Goal: Information Seeking & Learning: Learn about a topic

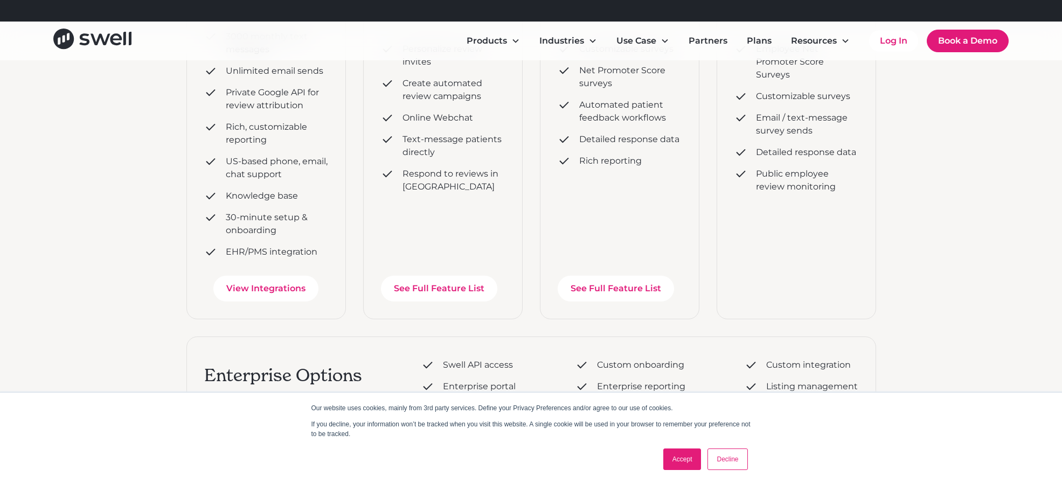
scroll to position [364, 0]
click at [690, 461] on link "Accept" at bounding box center [682, 460] width 38 height 22
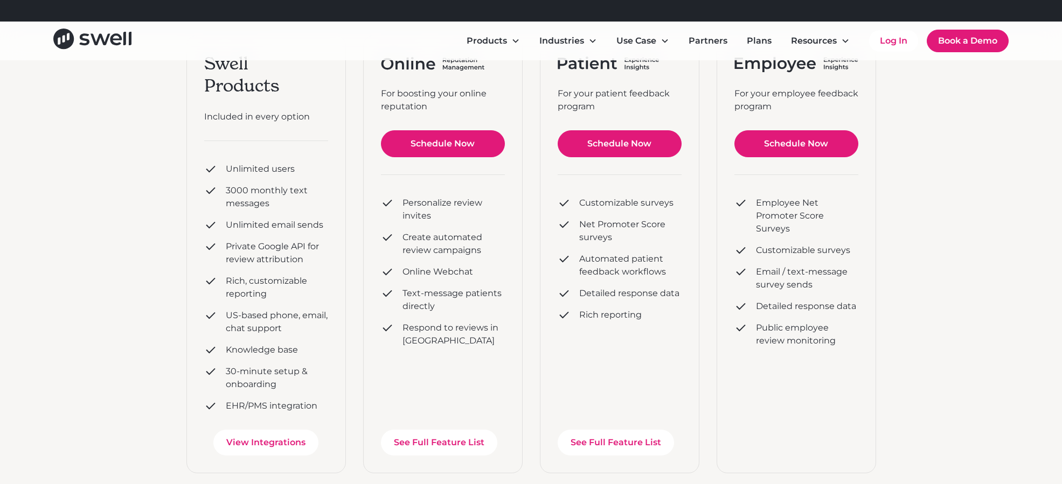
scroll to position [214, 0]
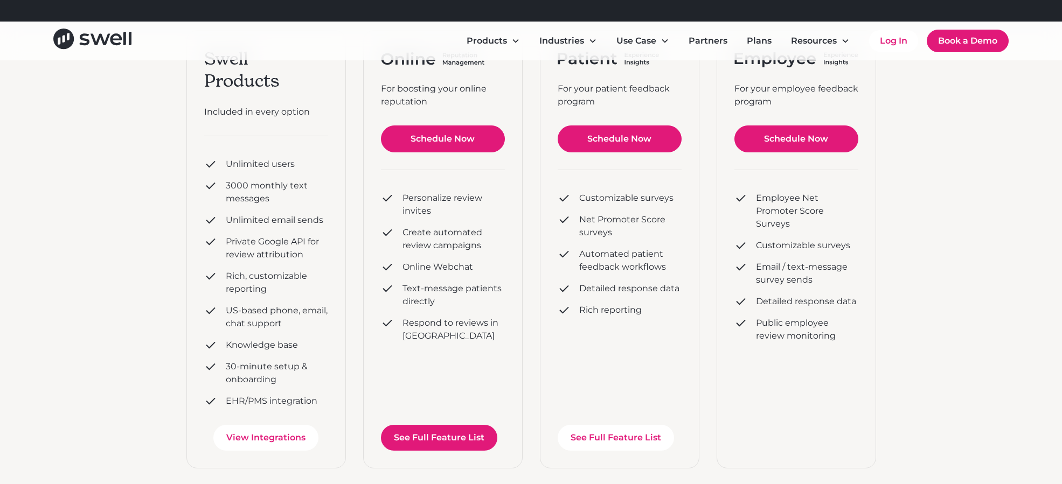
click at [415, 444] on link "See Full Feature List" at bounding box center [439, 438] width 116 height 26
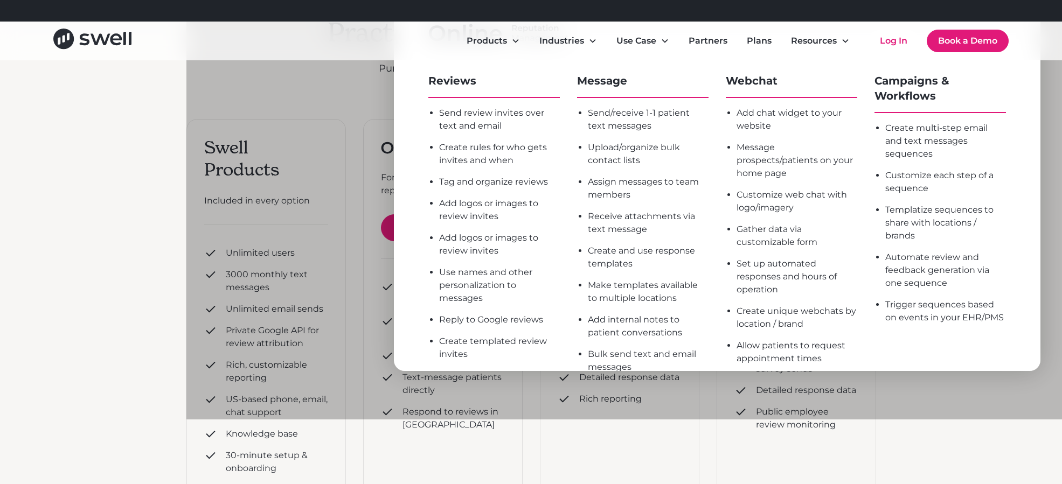
scroll to position [124, 0]
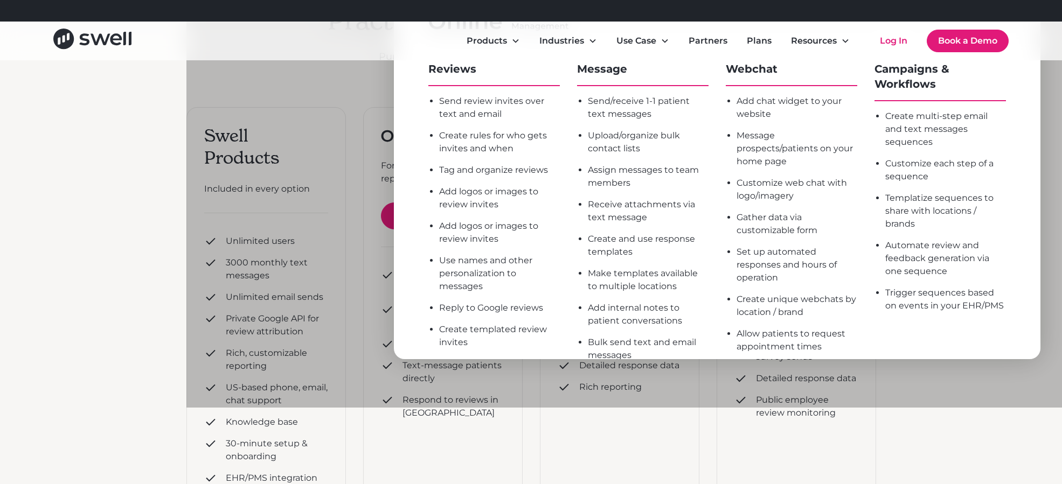
click at [868, 443] on div "For your employee feedback program Schedule Now Employee Net Promoter Score Sur…" at bounding box center [795, 326] width 159 height 438
drag, startPoint x: 354, startPoint y: 19, endPoint x: 357, endPoint y: 24, distance: 6.3
click at [354, 19] on div "Refer a clinic, get $300! Learn More" at bounding box center [544, 11] width 664 height 22
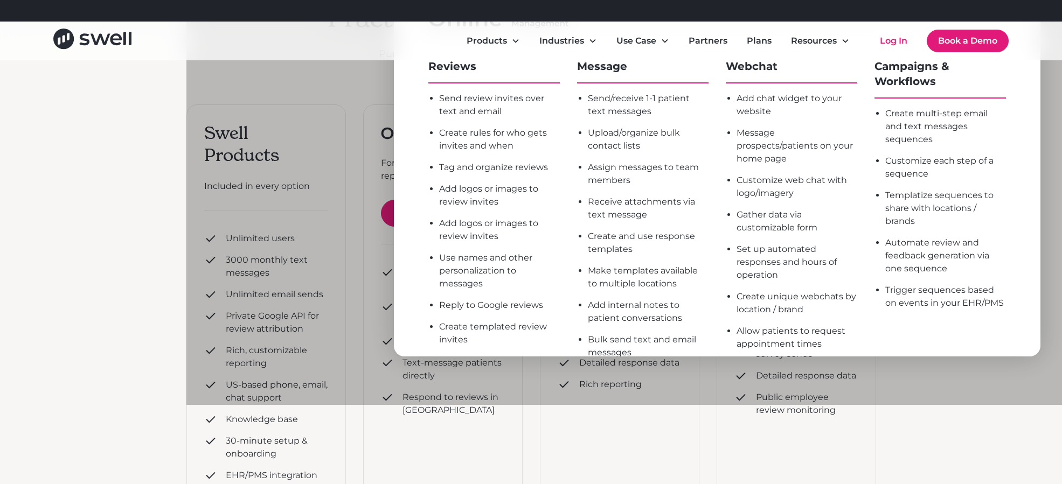
click at [442, 443] on div "For boosting your online reputation Schedule Now Personalize review invites Cre…" at bounding box center [442, 324] width 159 height 438
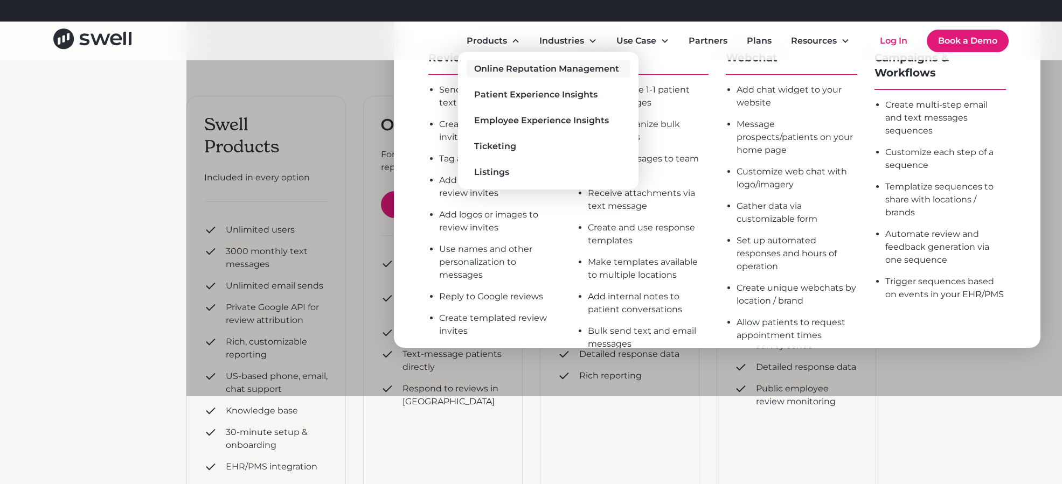
click at [516, 68] on div "Online Reputation Management" at bounding box center [546, 68] width 145 height 13
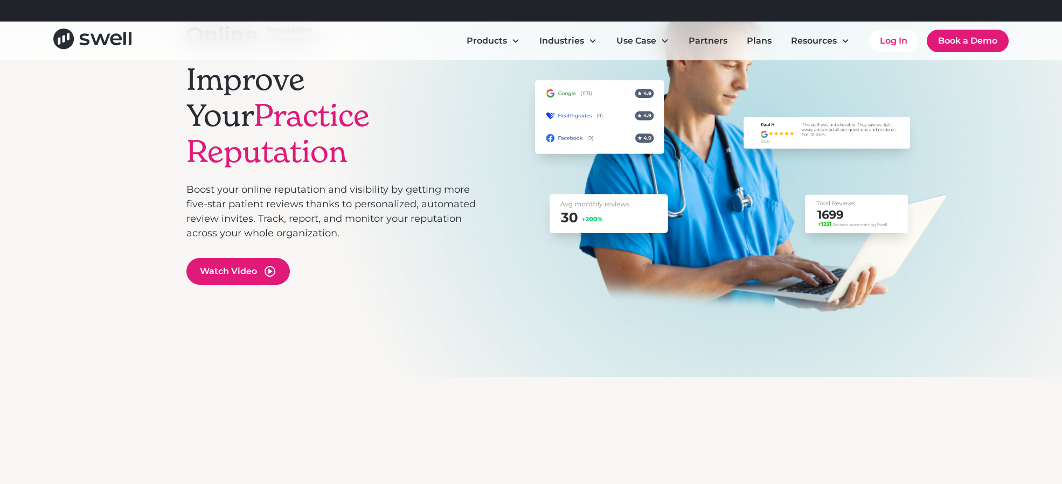
scroll to position [147, 0]
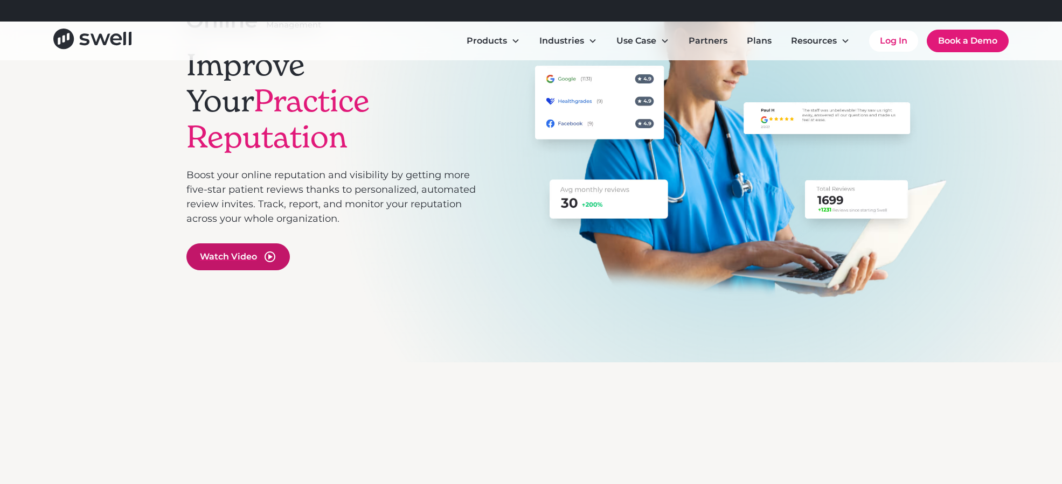
click at [249, 250] on div "Watch Video" at bounding box center [228, 256] width 57 height 13
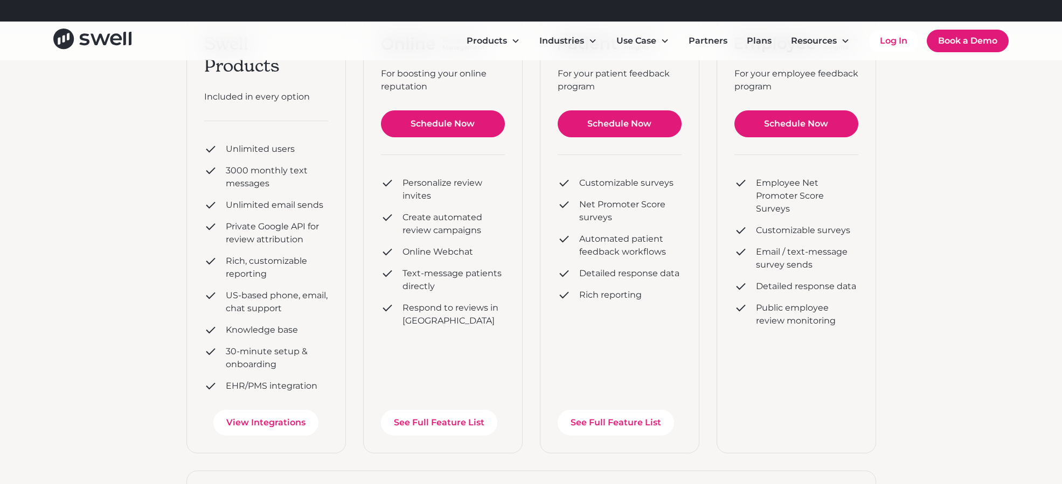
scroll to position [228, 0]
click at [422, 121] on link "Schedule Now" at bounding box center [443, 124] width 124 height 27
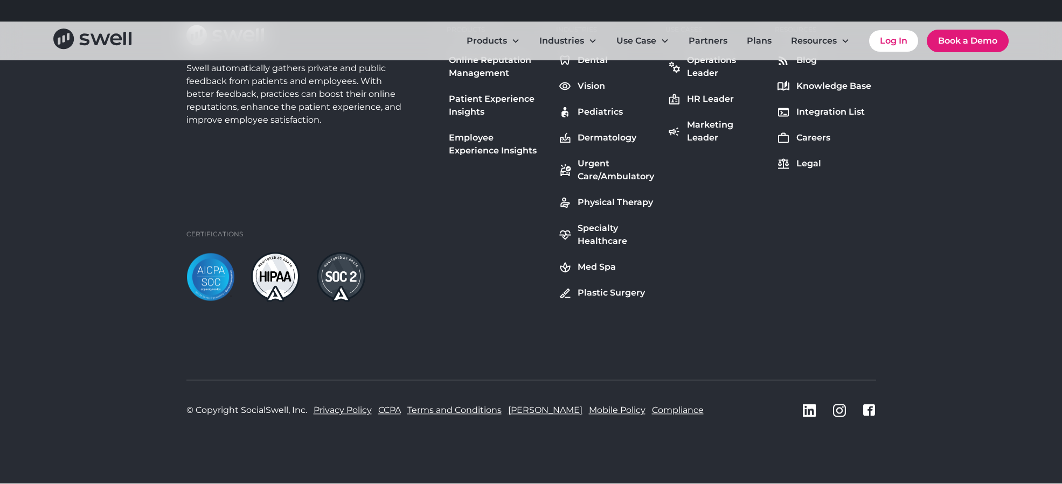
scroll to position [1734, 0]
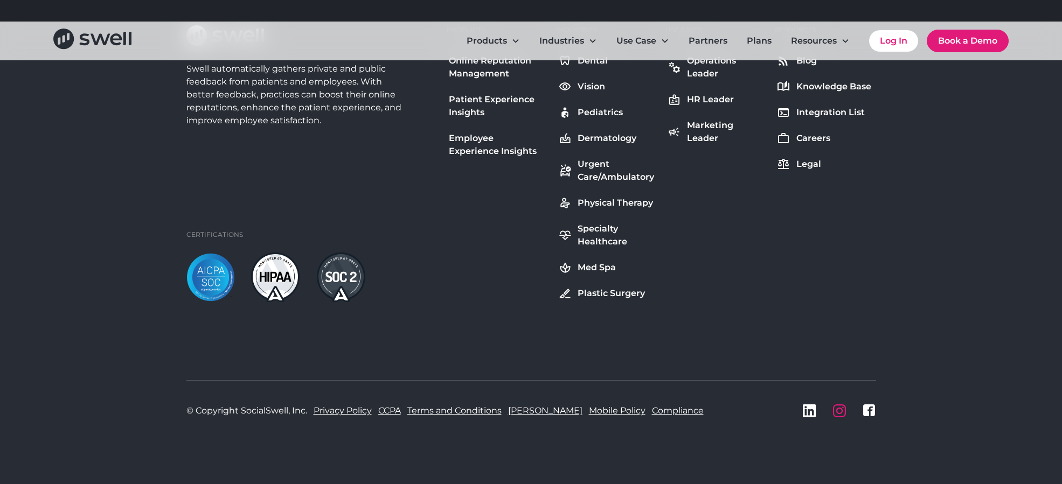
click at [847, 408] on div "LinkedIn icon Instagram icon Facebook icon" at bounding box center [839, 411] width 73 height 13
